Goal: Transaction & Acquisition: Purchase product/service

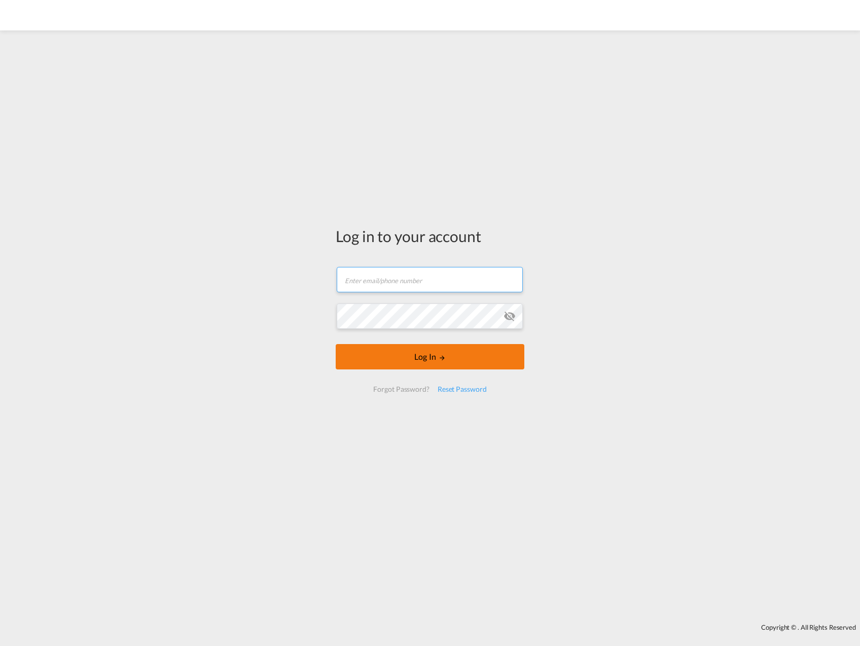
type input "[PERSON_NAME][EMAIL_ADDRESS][DOMAIN_NAME]"
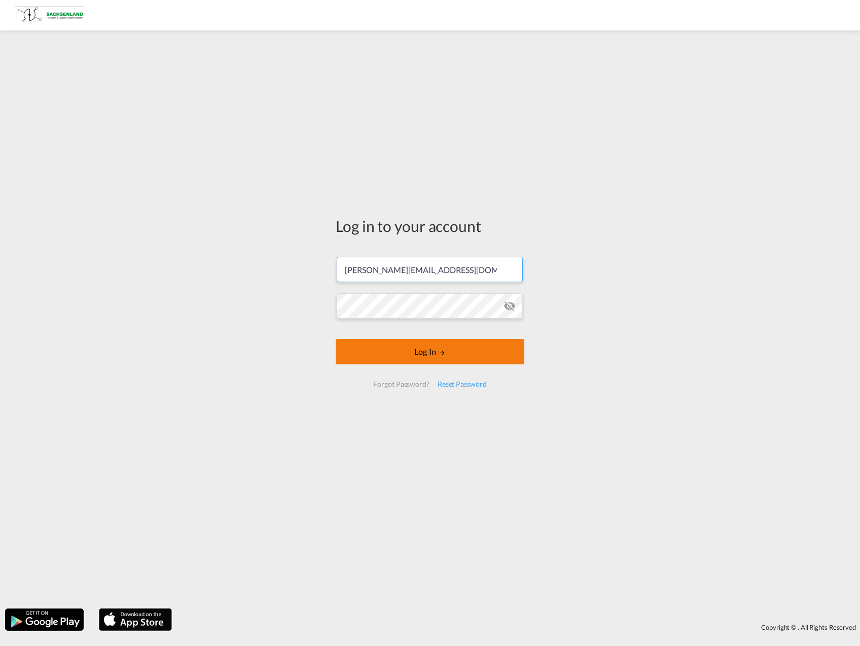
click at [406, 357] on button "Log In" at bounding box center [430, 351] width 189 height 25
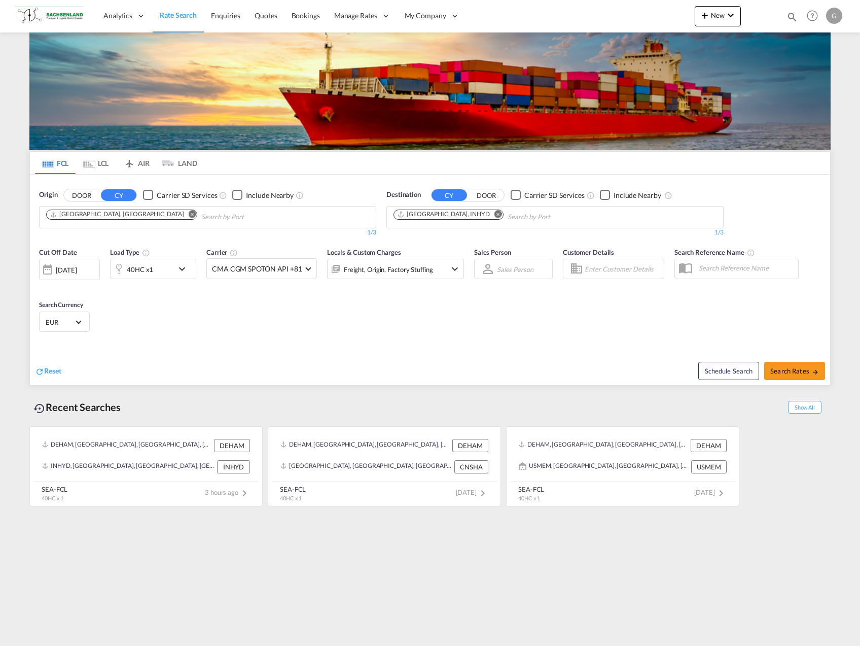
click at [495, 214] on md-icon "Remove" at bounding box center [499, 214] width 8 height 8
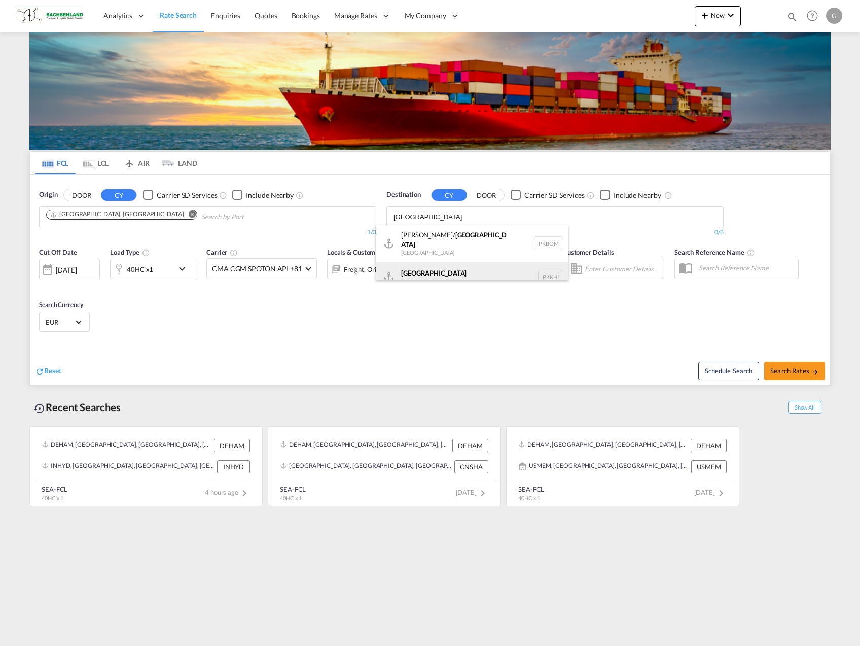
type input "[GEOGRAPHIC_DATA]"
click at [445, 265] on div "Karachi [GEOGRAPHIC_DATA] PKKHI" at bounding box center [472, 277] width 193 height 30
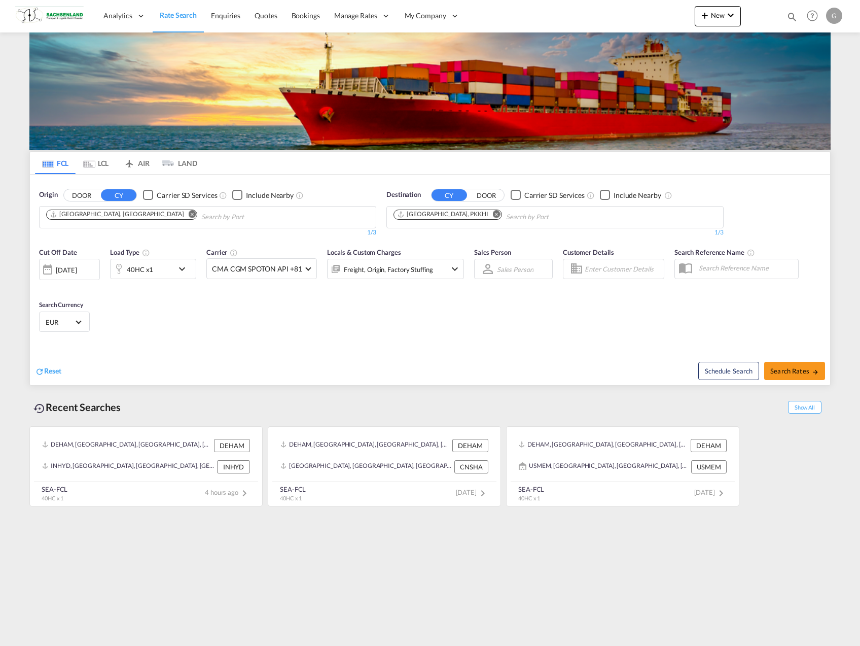
click at [167, 274] on div "40HC x1" at bounding box center [142, 269] width 63 height 20
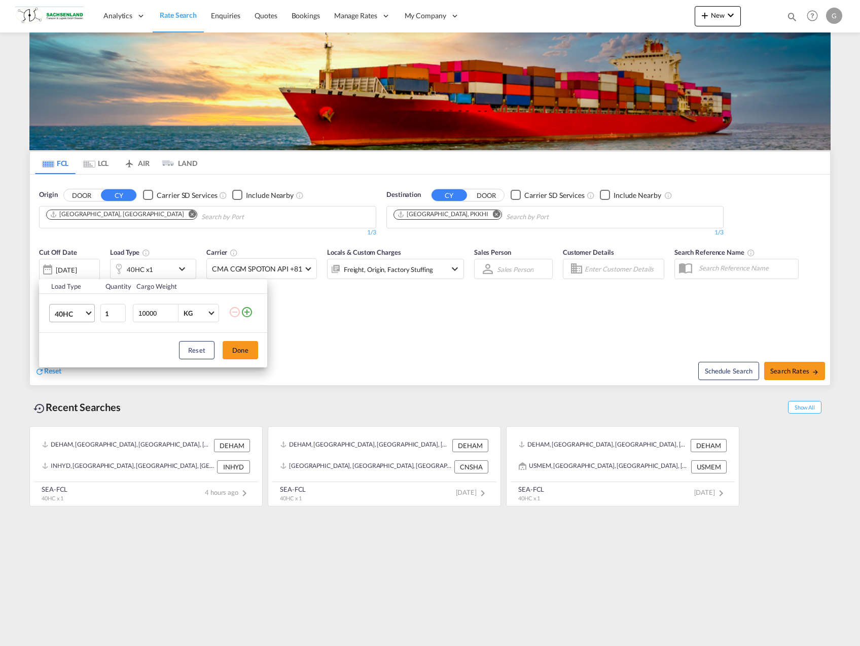
click at [82, 309] on span "40HC" at bounding box center [69, 314] width 29 height 10
click at [79, 268] on md-option "20GP" at bounding box center [81, 265] width 69 height 24
click at [248, 354] on button "Done" at bounding box center [241, 350] width 36 height 18
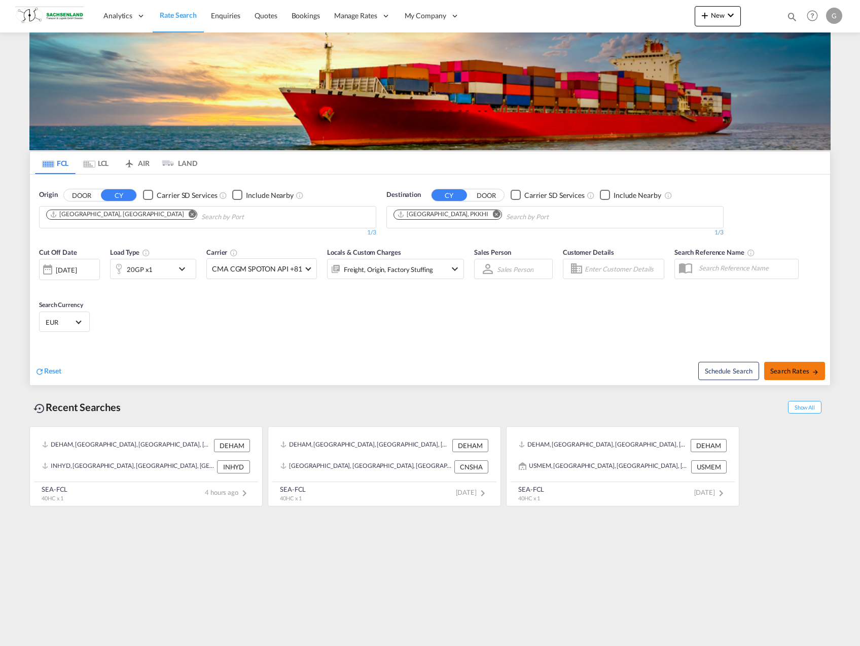
click at [820, 365] on button "Search Rates" at bounding box center [795, 371] width 61 height 18
type input "DEHAM to PKKHI / [DATE]"
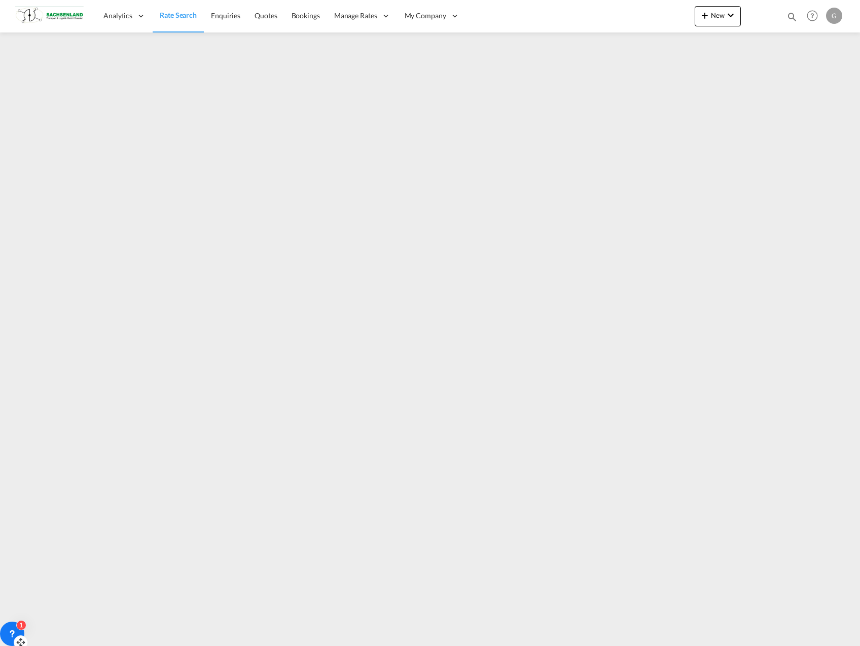
click at [22, 627] on div "1" at bounding box center [21, 625] width 10 height 10
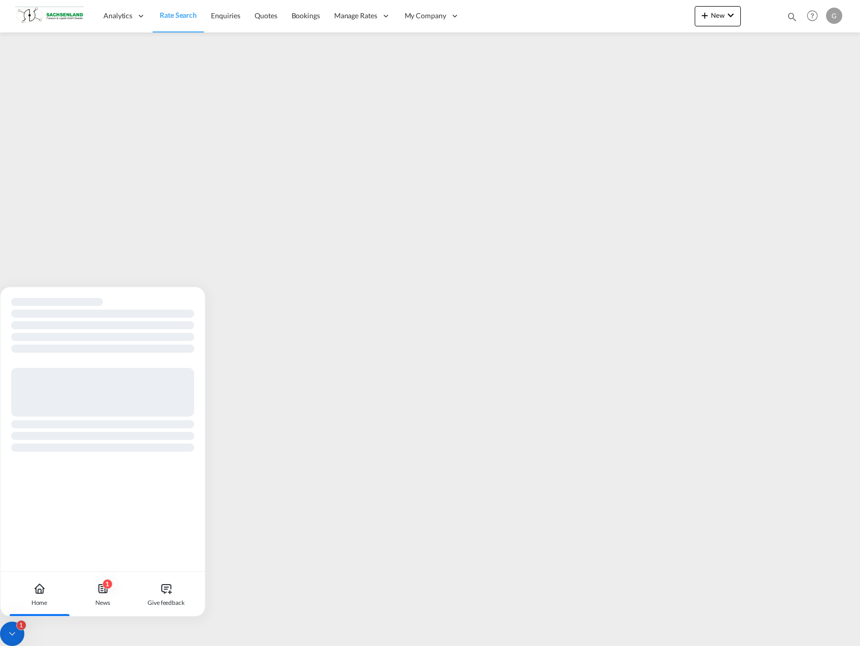
click at [16, 629] on icon at bounding box center [12, 634] width 10 height 10
